Goal: Information Seeking & Learning: Learn about a topic

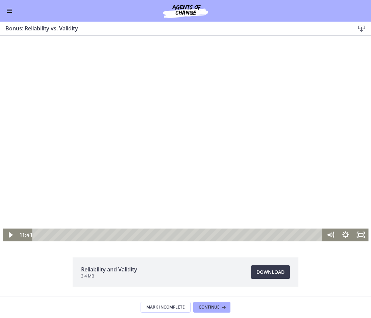
scroll to position [439, 0]
drag, startPoint x: 8, startPoint y: 233, endPoint x: 150, endPoint y: 327, distance: 170.2
click at [8, 233] on icon "Play Video" at bounding box center [10, 235] width 5 height 6
click at [166, 156] on div at bounding box center [186, 139] width 366 height 206
click at [122, 159] on div at bounding box center [186, 139] width 366 height 206
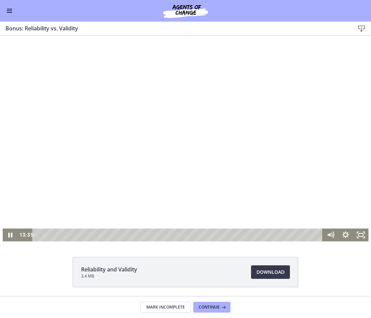
drag, startPoint x: 171, startPoint y: 219, endPoint x: 162, endPoint y: 225, distance: 11.1
click at [171, 219] on div at bounding box center [186, 139] width 366 height 206
click at [181, 207] on div at bounding box center [186, 139] width 366 height 206
click at [144, 50] on div at bounding box center [186, 139] width 366 height 206
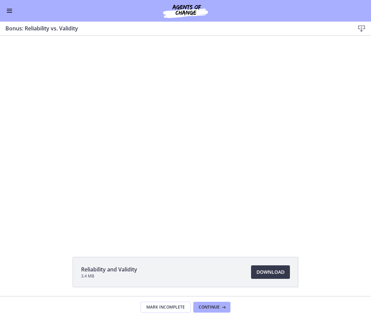
click at [367, 21] on div "Go to Dashboard" at bounding box center [185, 11] width 371 height 22
click at [1, 11] on div "Go to Dashboard" at bounding box center [185, 11] width 371 height 22
click at [9, 12] on button "Enable menu" at bounding box center [9, 11] width 8 height 8
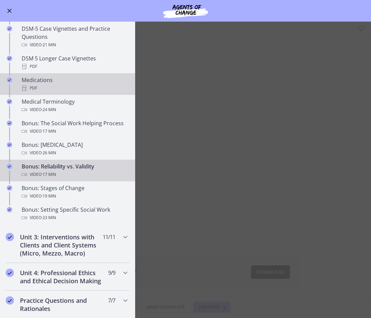
click at [57, 83] on div "Medications PDF" at bounding box center [74, 84] width 105 height 16
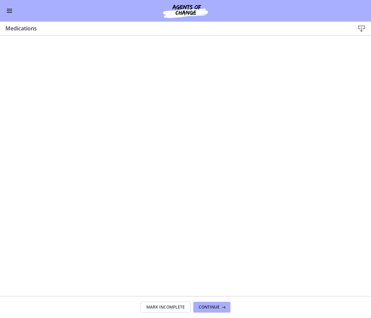
click at [13, 12] on button "Enable menu" at bounding box center [9, 11] width 8 height 8
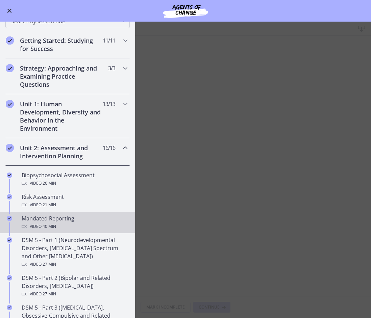
scroll to position [68, 0]
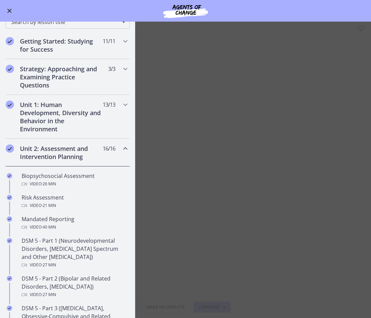
click at [206, 143] on main "Medications Download Enable fullscreen Mark Incomplete Continue" at bounding box center [185, 170] width 371 height 296
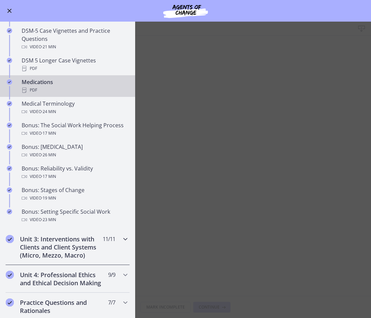
scroll to position [439, 0]
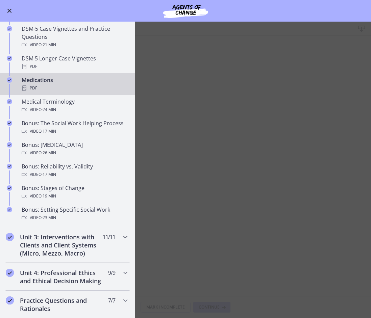
click at [115, 237] on div "Unit 3: Interventions with Clients and Client Systems (Micro, Mezzo, Macro) 11 …" at bounding box center [67, 245] width 124 height 36
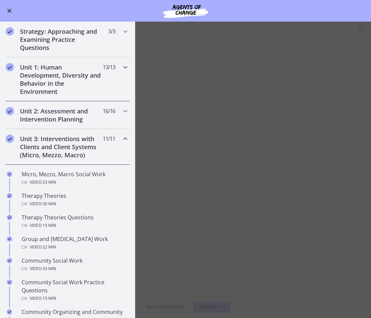
scroll to position [71, 0]
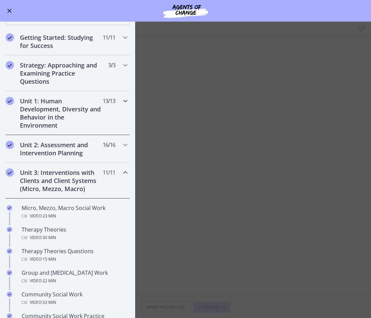
click at [121, 101] on icon "Chapters" at bounding box center [125, 101] width 8 height 8
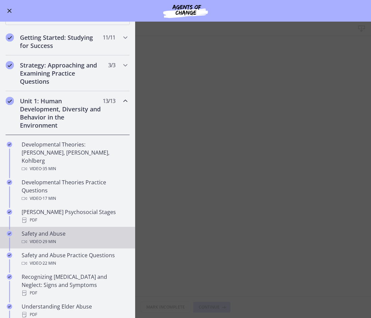
scroll to position [105, 0]
